Goal: Register for event/course

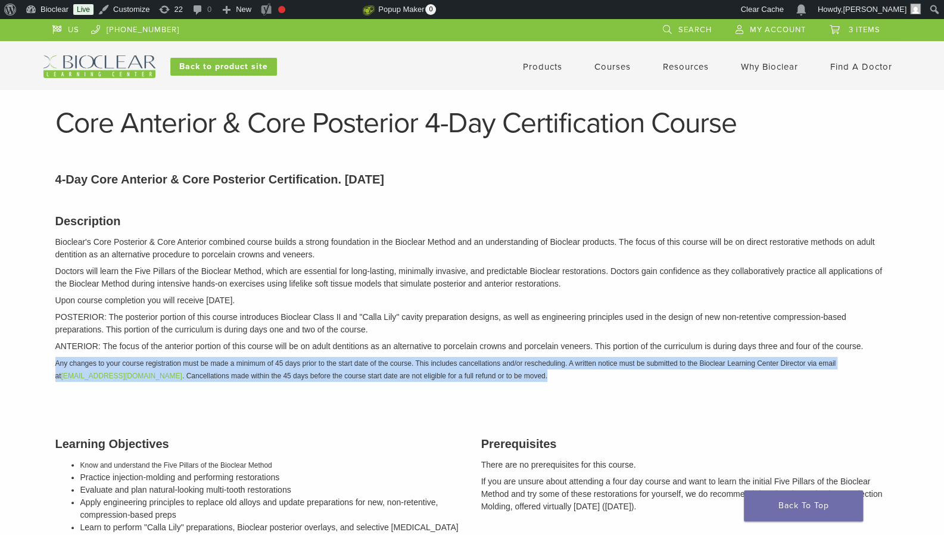
drag, startPoint x: 0, startPoint y: 0, endPoint x: 535, endPoint y: 68, distance: 539.3
click at [535, 68] on link "Products" at bounding box center [542, 66] width 39 height 11
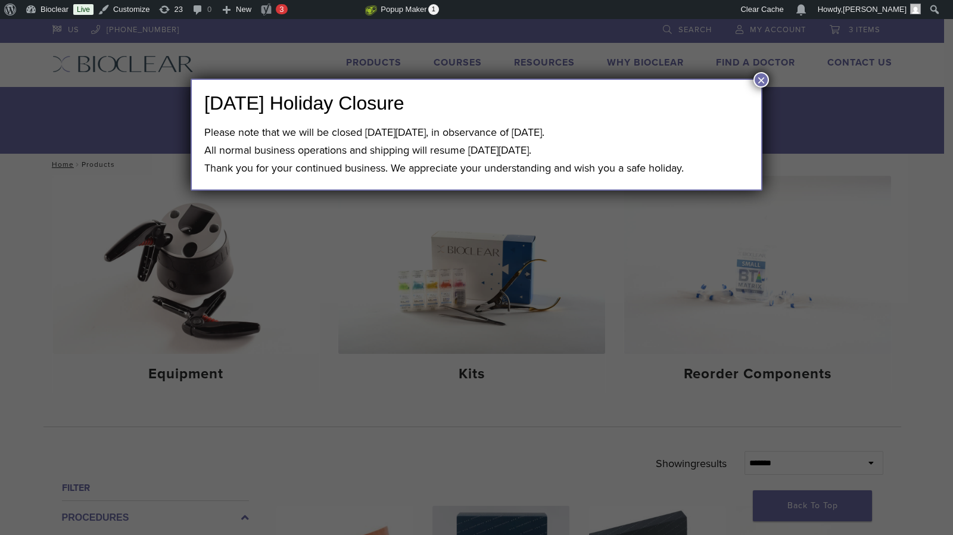
click at [761, 79] on button "×" at bounding box center [761, 79] width 15 height 15
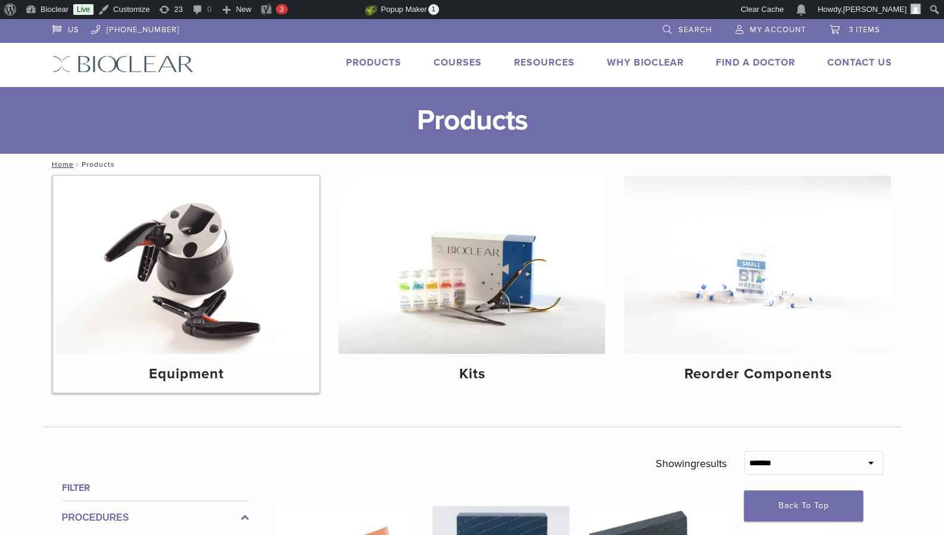
click at [235, 288] on img at bounding box center [186, 265] width 267 height 178
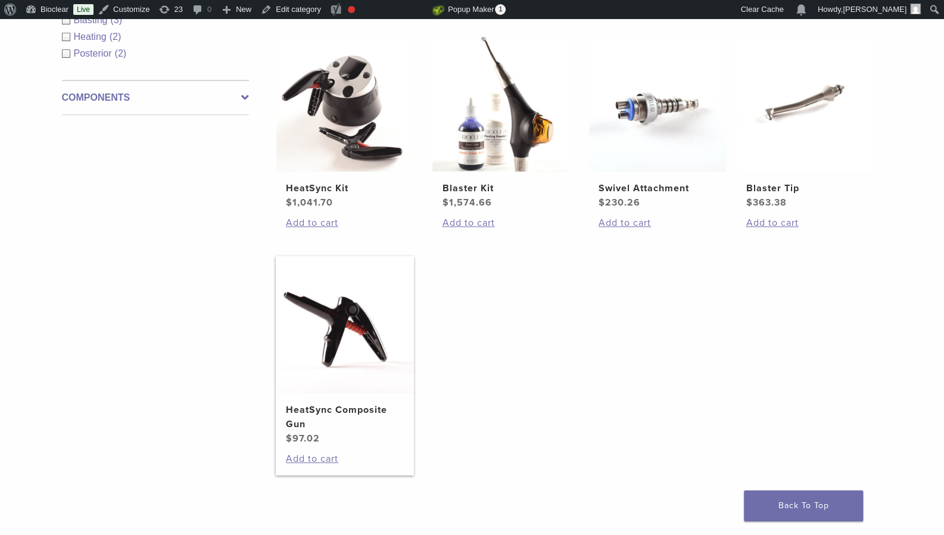
scroll to position [261, 0]
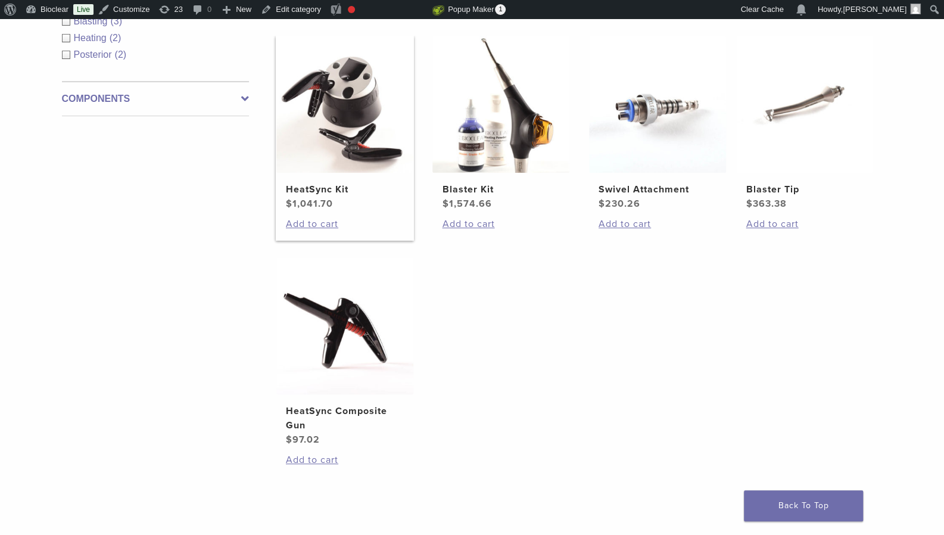
click at [351, 104] on img at bounding box center [344, 104] width 137 height 137
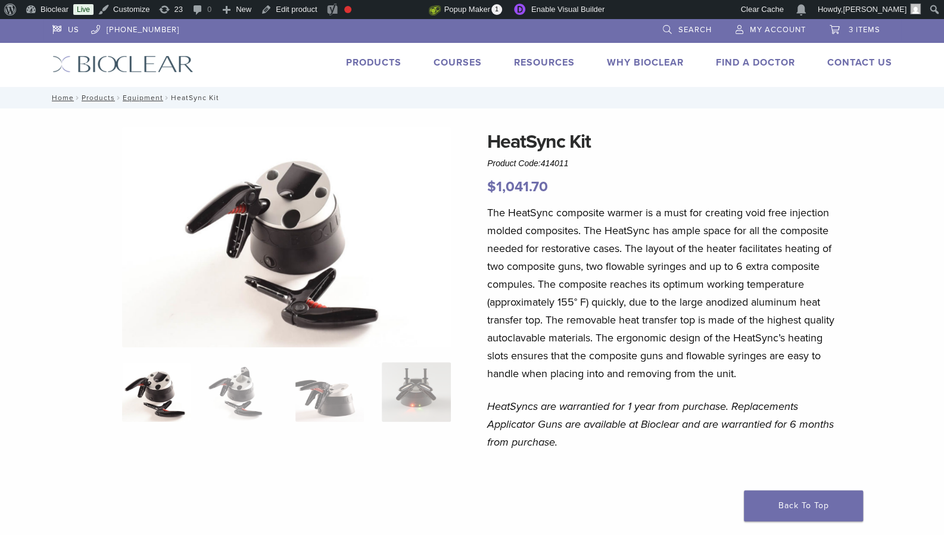
click at [444, 66] on link "Courses" at bounding box center [458, 63] width 48 height 12
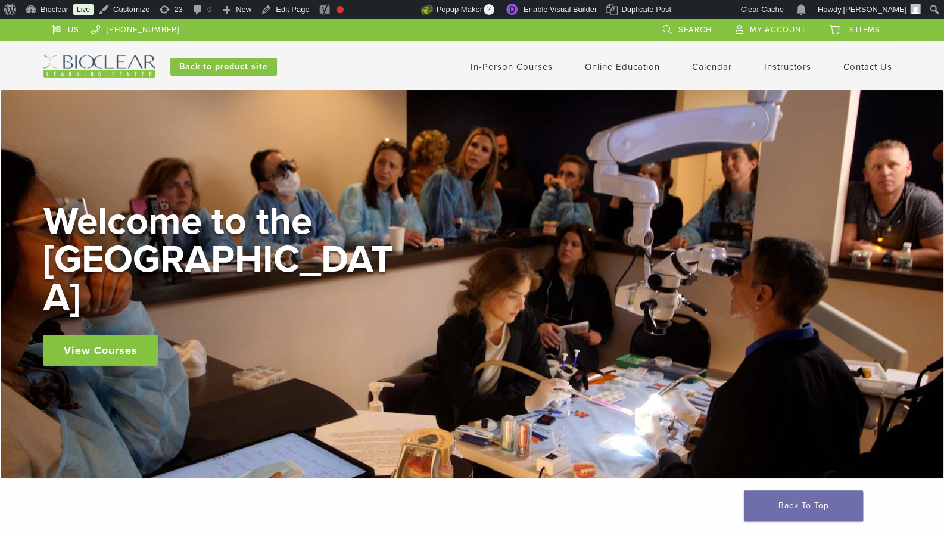
click at [481, 66] on link "In-Person Courses" at bounding box center [512, 66] width 82 height 11
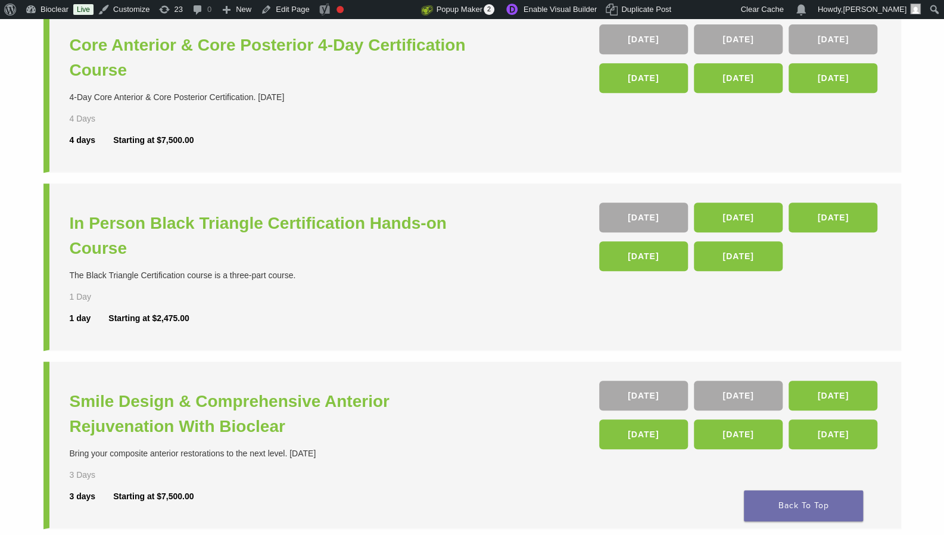
scroll to position [326, 0]
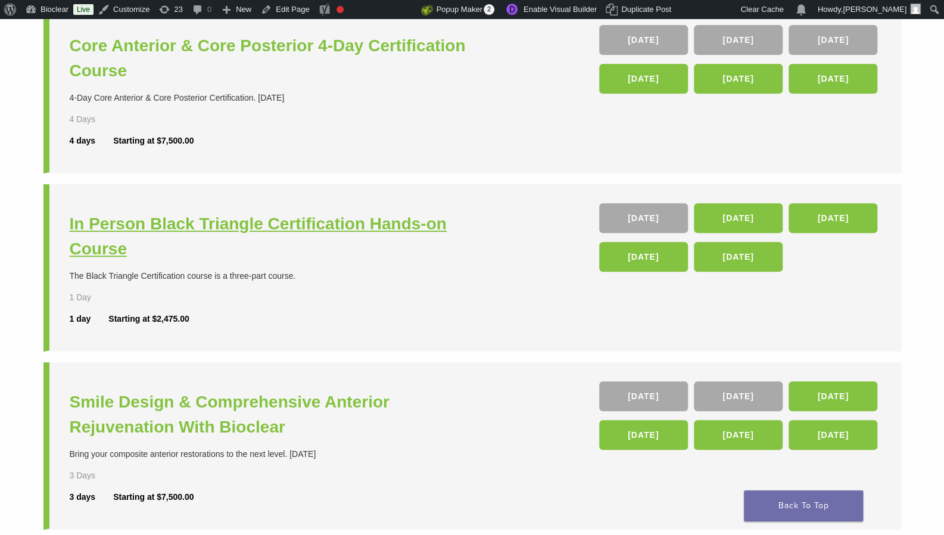
click at [331, 225] on h3 "In Person Black Triangle Certification Hands-on Course" at bounding box center [273, 237] width 406 height 50
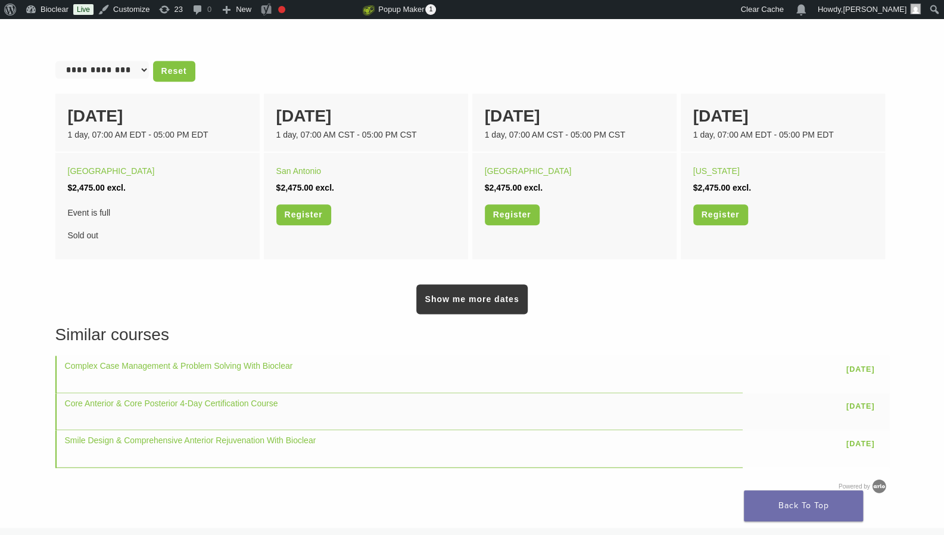
scroll to position [778, 0]
click at [470, 299] on link "Show me more dates" at bounding box center [471, 299] width 111 height 30
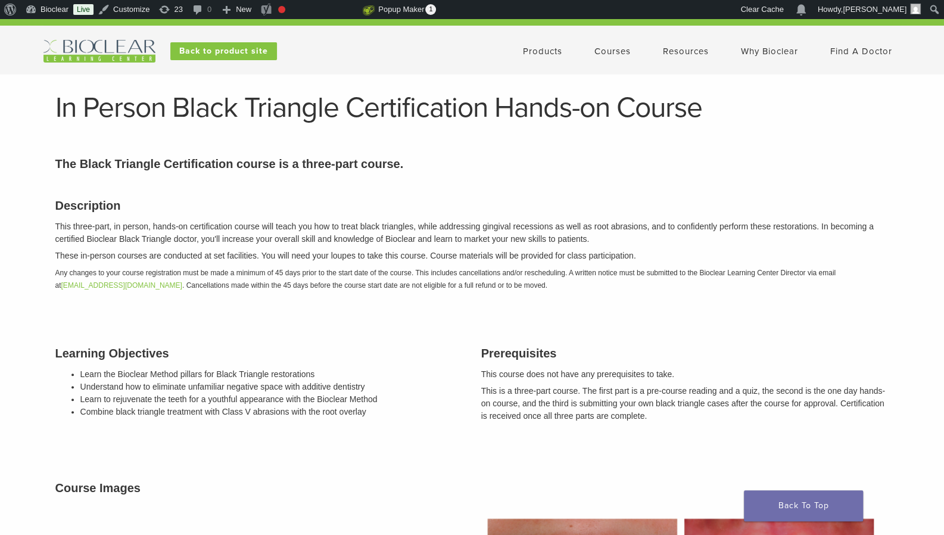
scroll to position [0, 0]
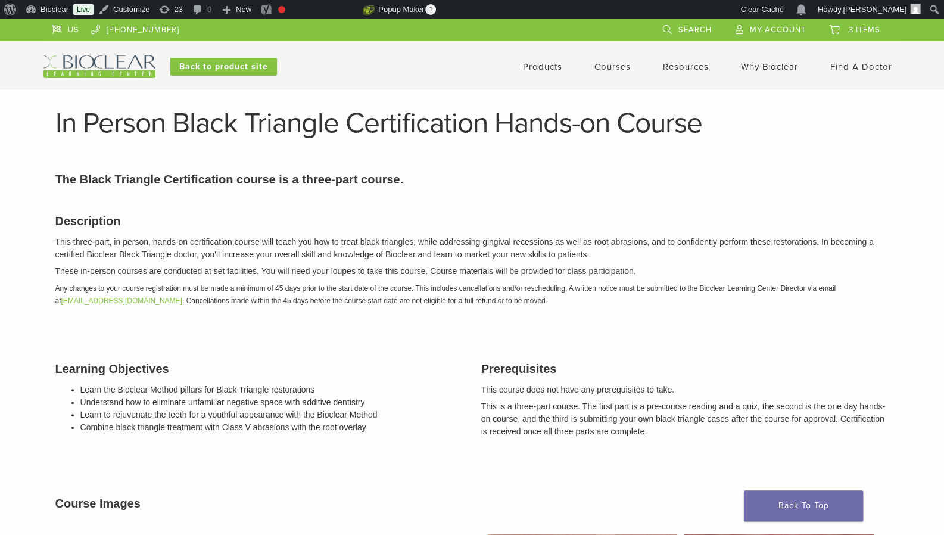
click at [605, 65] on link "Courses" at bounding box center [613, 66] width 36 height 11
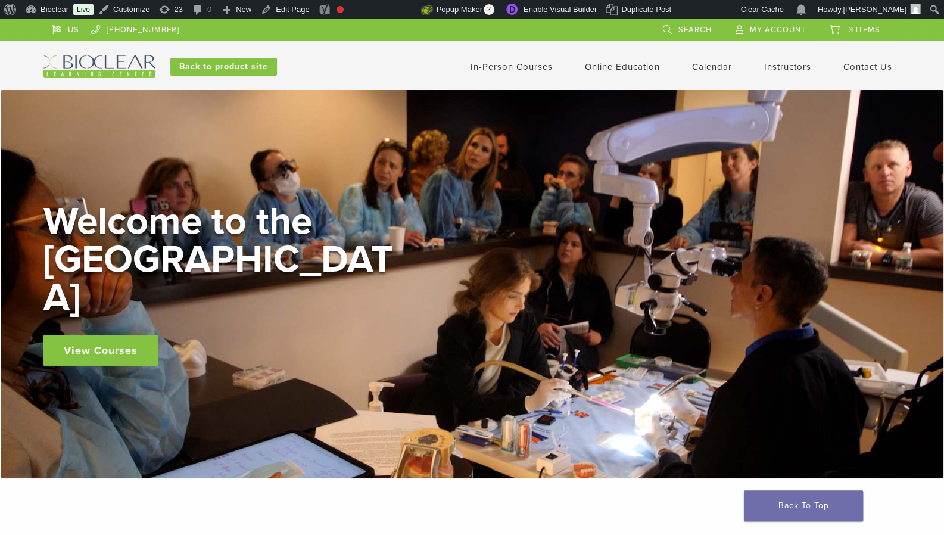
click at [505, 65] on link "In-Person Courses" at bounding box center [512, 66] width 82 height 11
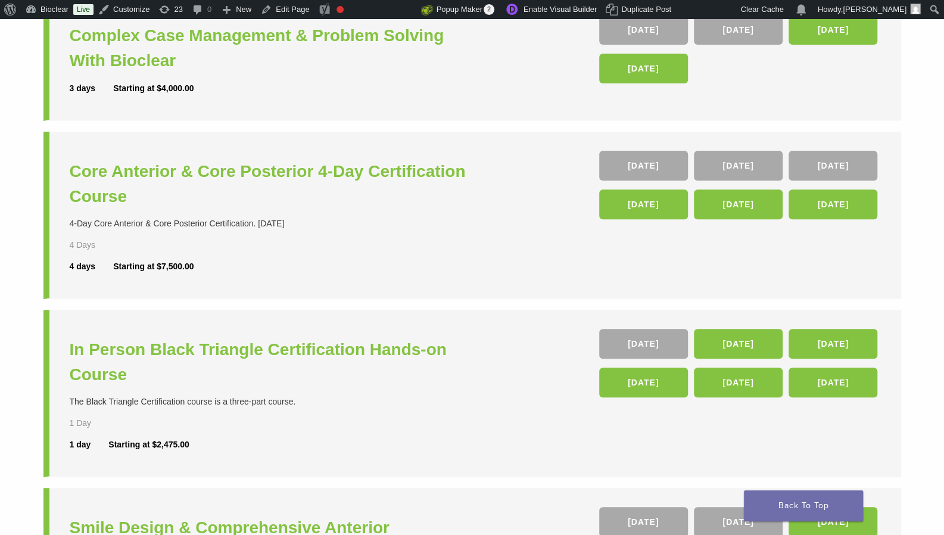
scroll to position [210, 0]
